Goal: Information Seeking & Learning: Understand process/instructions

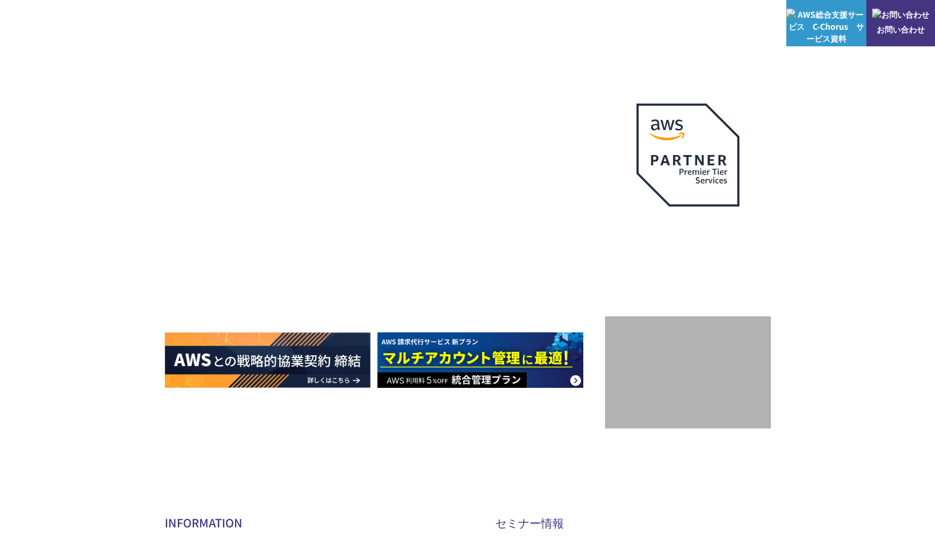
click at [461, 22] on p "サービス" at bounding box center [462, 23] width 43 height 12
click at [251, 101] on link "AWS請求代行サービス" at bounding box center [214, 97] width 81 height 11
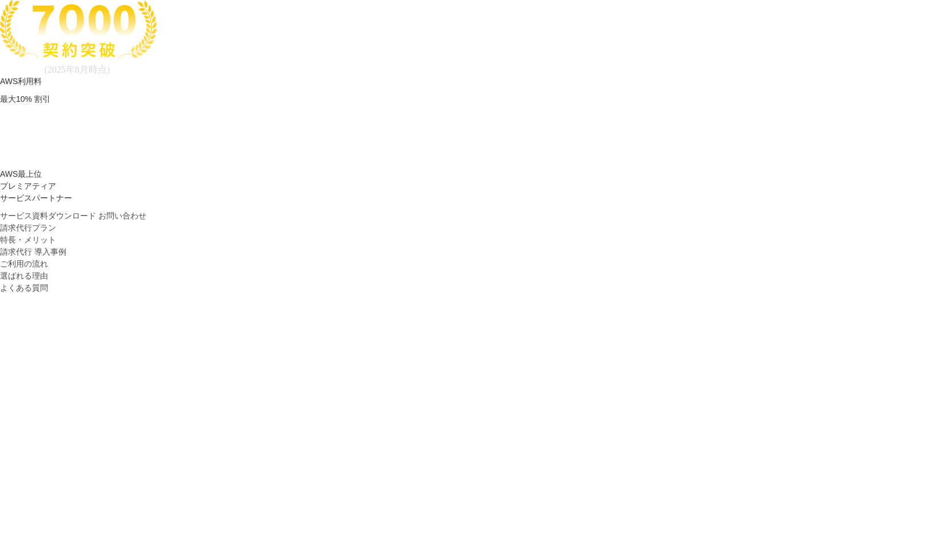
scroll to position [229, 0]
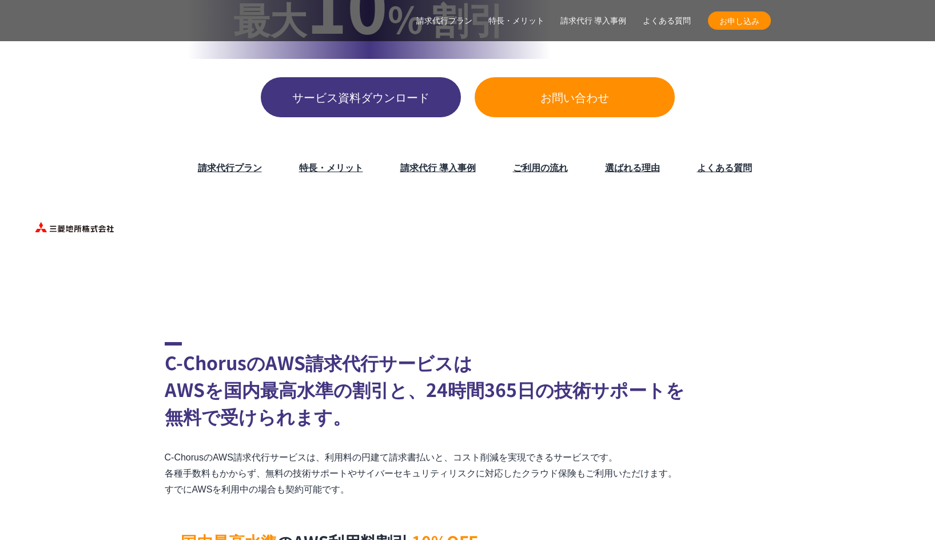
click at [531, 164] on link "ご利用の流れ" at bounding box center [540, 167] width 55 height 14
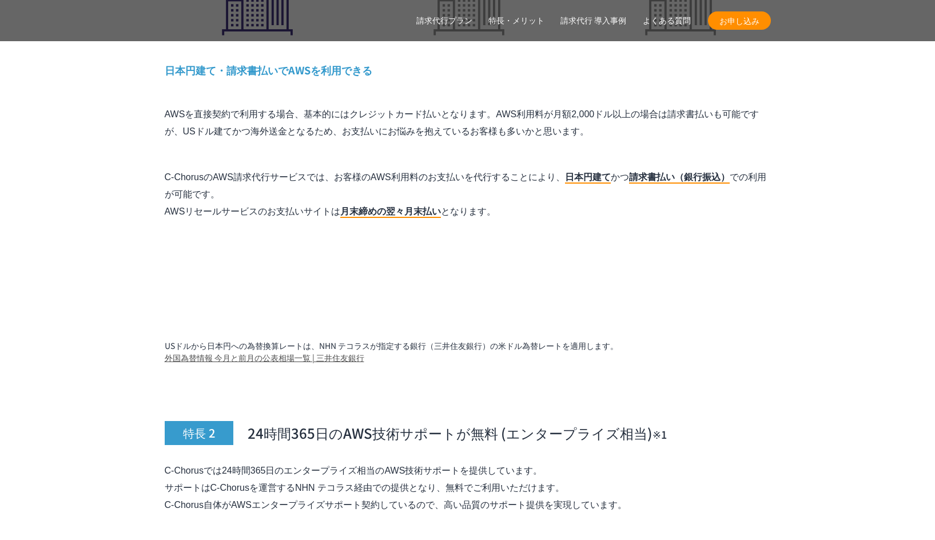
scroll to position [6775, 0]
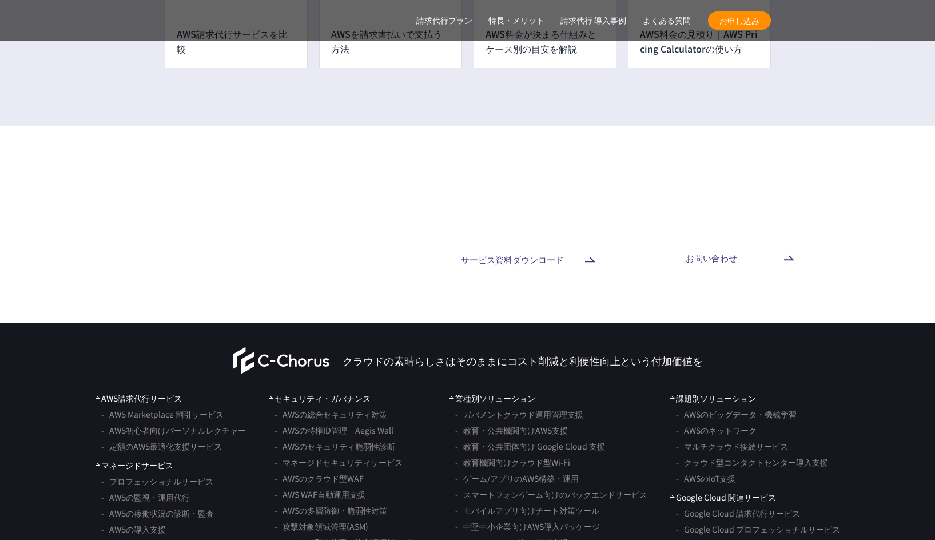
scroll to position [8891, 0]
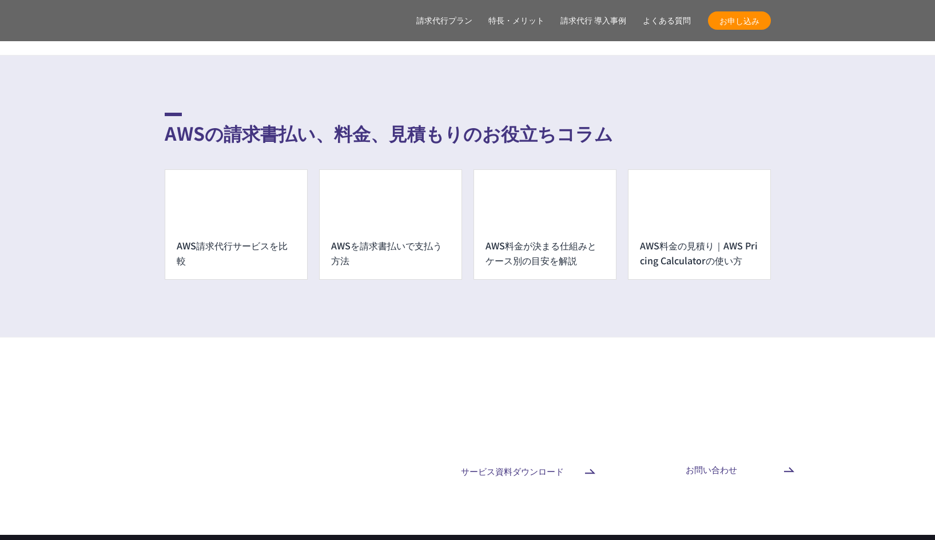
scroll to position [9120, 0]
